Goal: Task Accomplishment & Management: Manage account settings

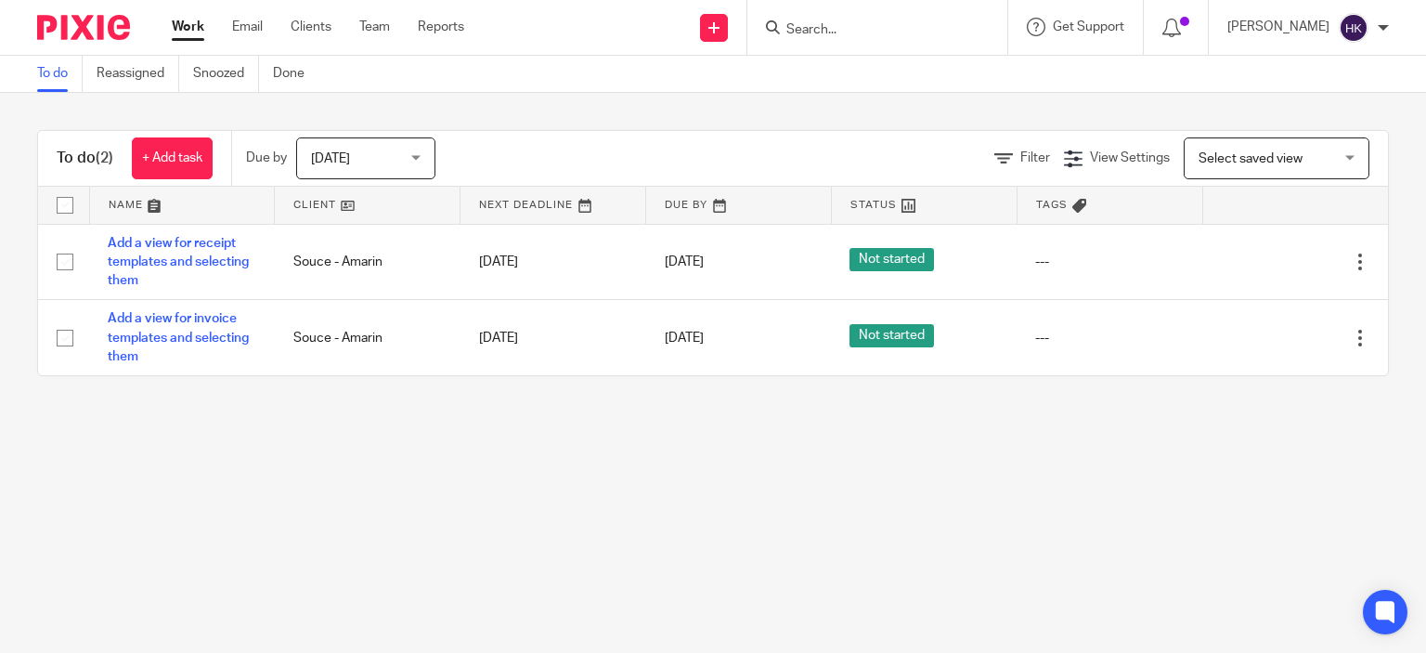
click at [415, 157] on div "Today Today" at bounding box center [365, 158] width 139 height 42
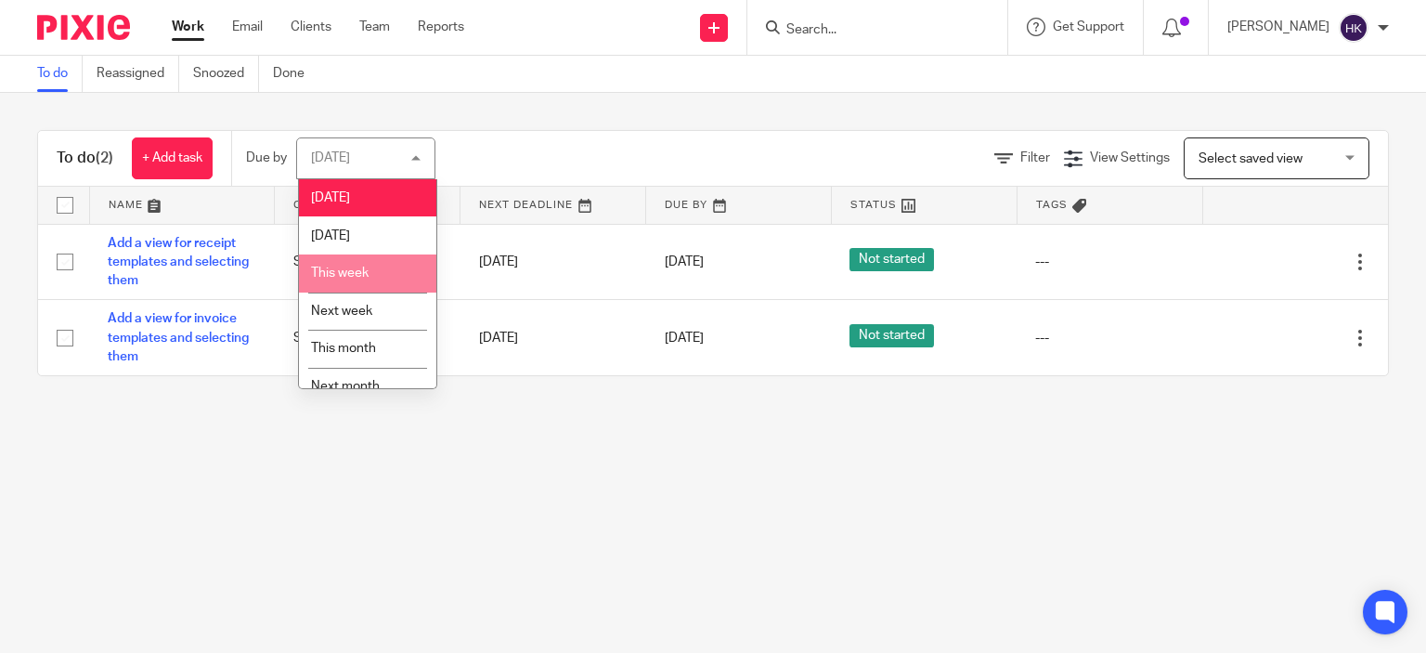
scroll to position [58, 0]
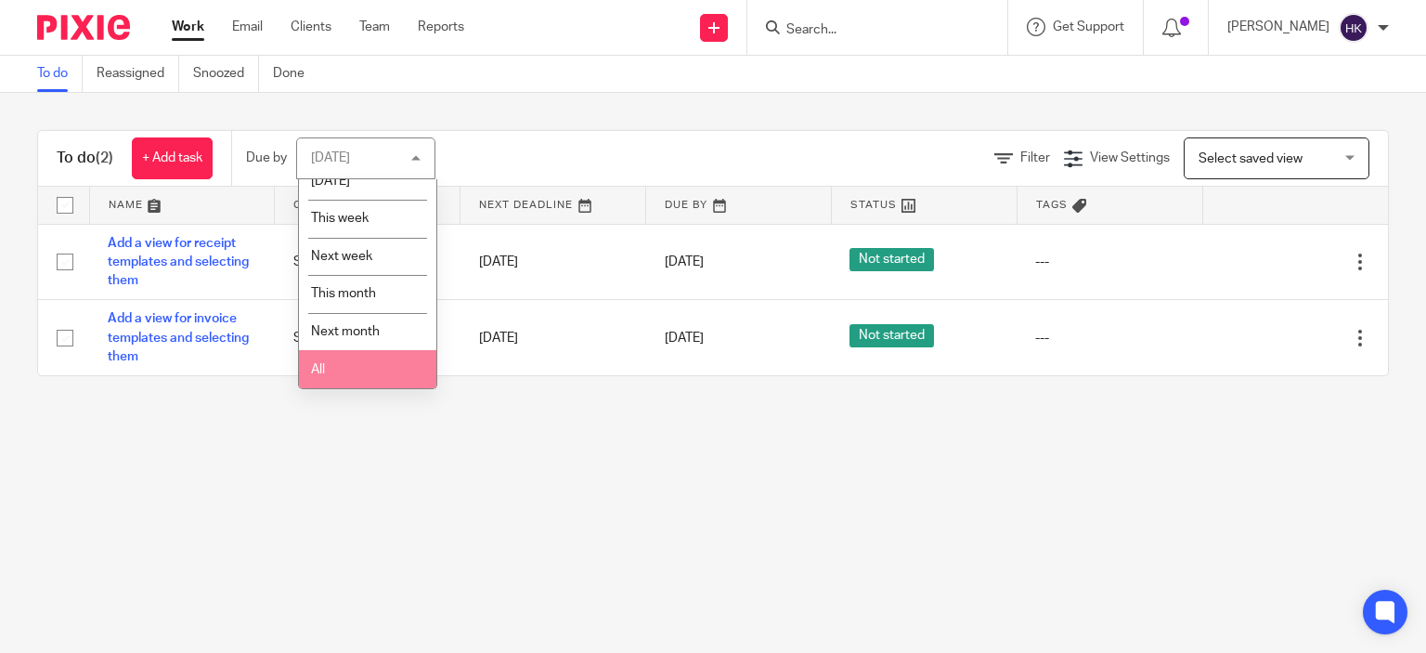
click at [391, 370] on li "All" at bounding box center [367, 369] width 137 height 38
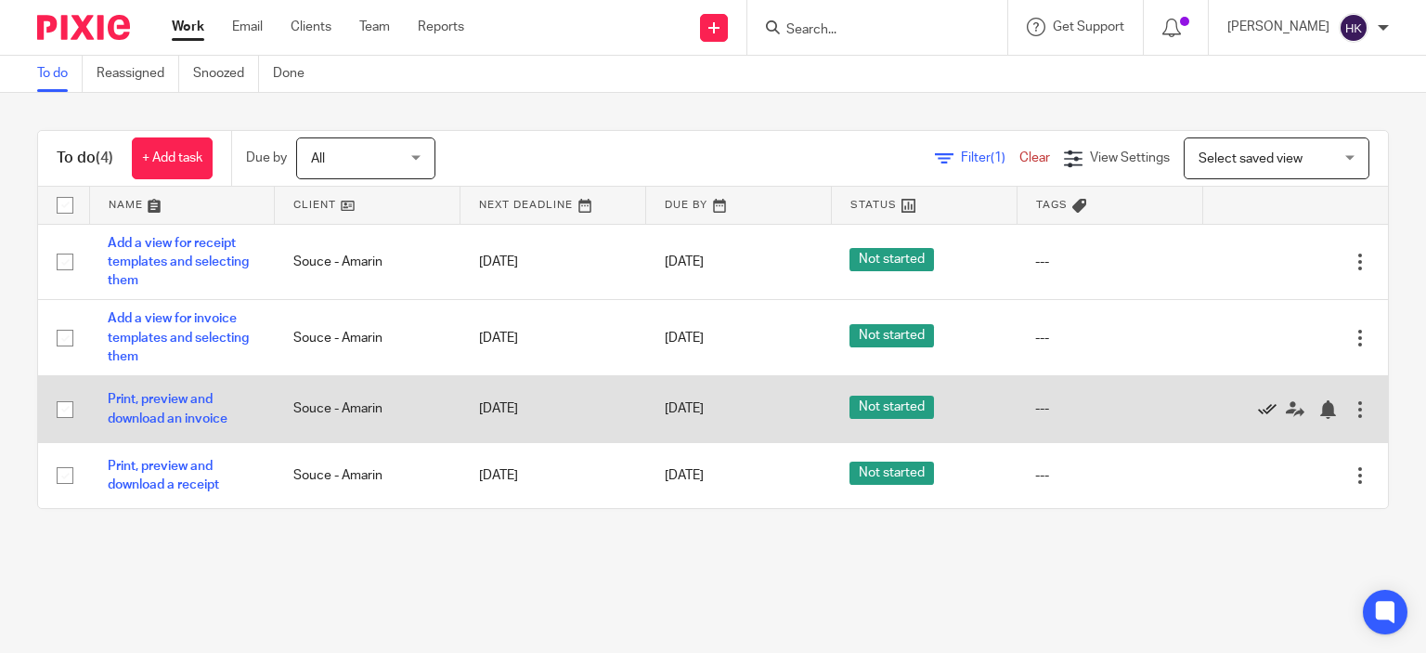
click at [1258, 405] on icon at bounding box center [1267, 409] width 19 height 19
